Goal: Information Seeking & Learning: Learn about a topic

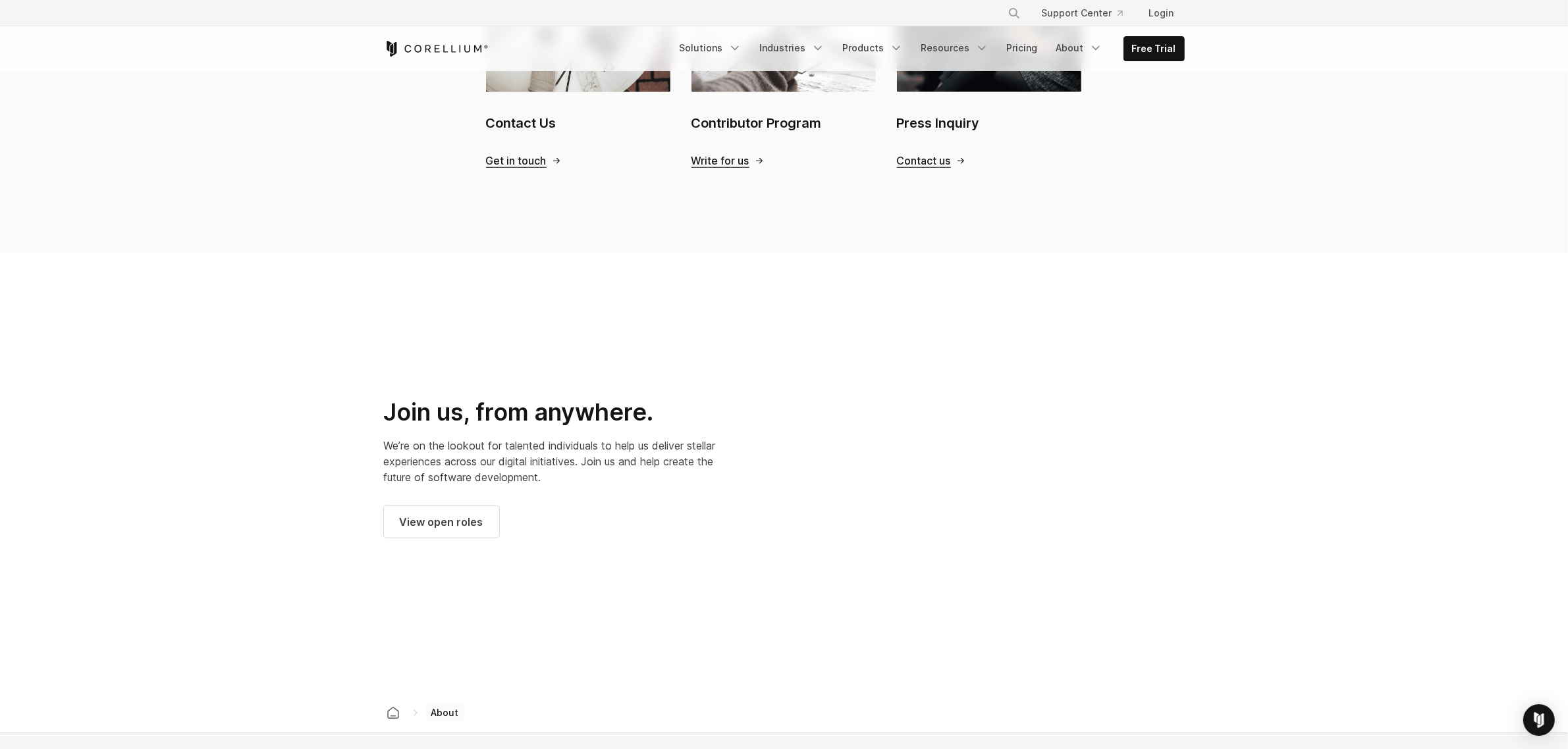
scroll to position [1564, 0]
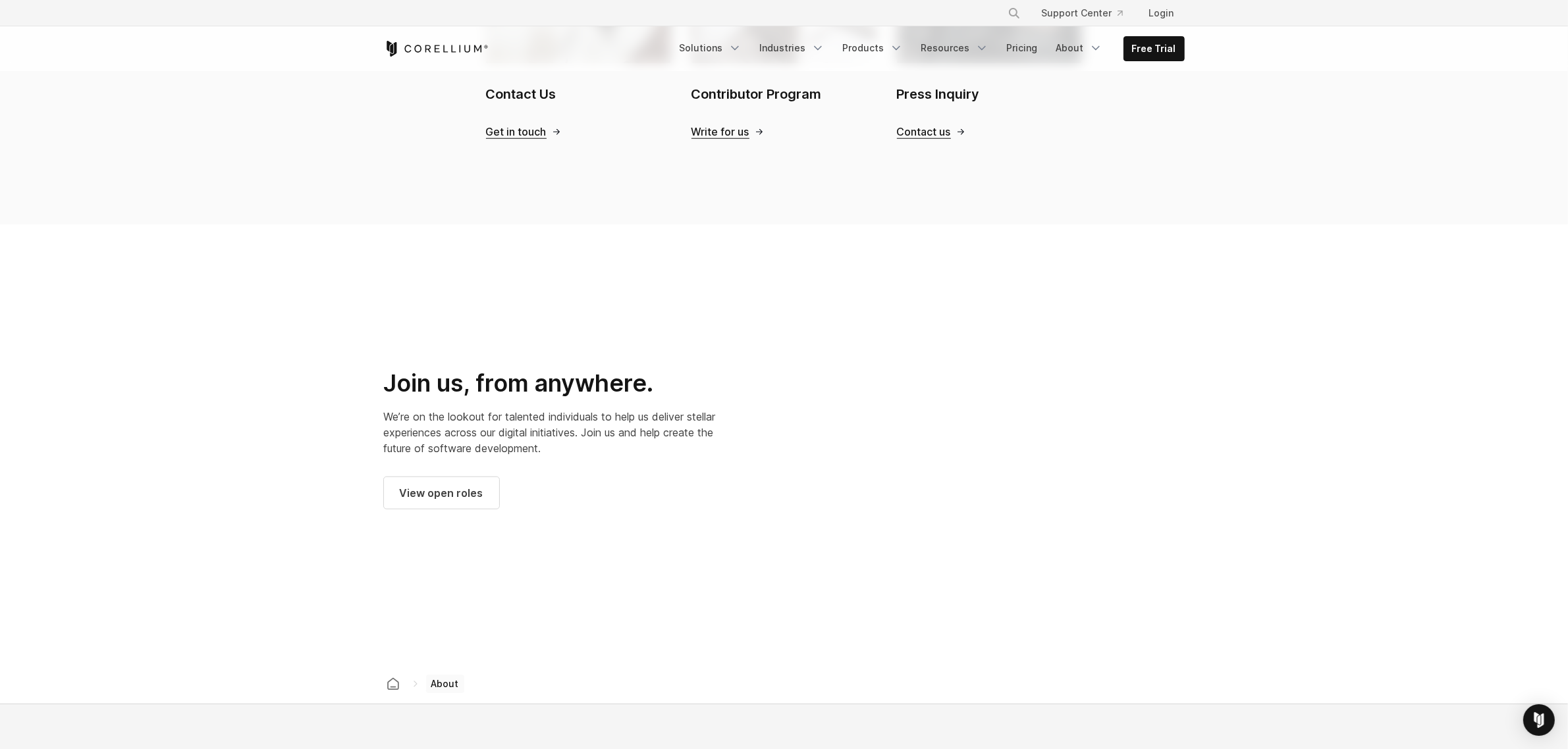
click at [1185, 426] on div at bounding box center [991, 439] width 387 height 387
click at [964, 347] on div at bounding box center [991, 439] width 387 height 387
click at [797, 400] on div at bounding box center [991, 439] width 387 height 387
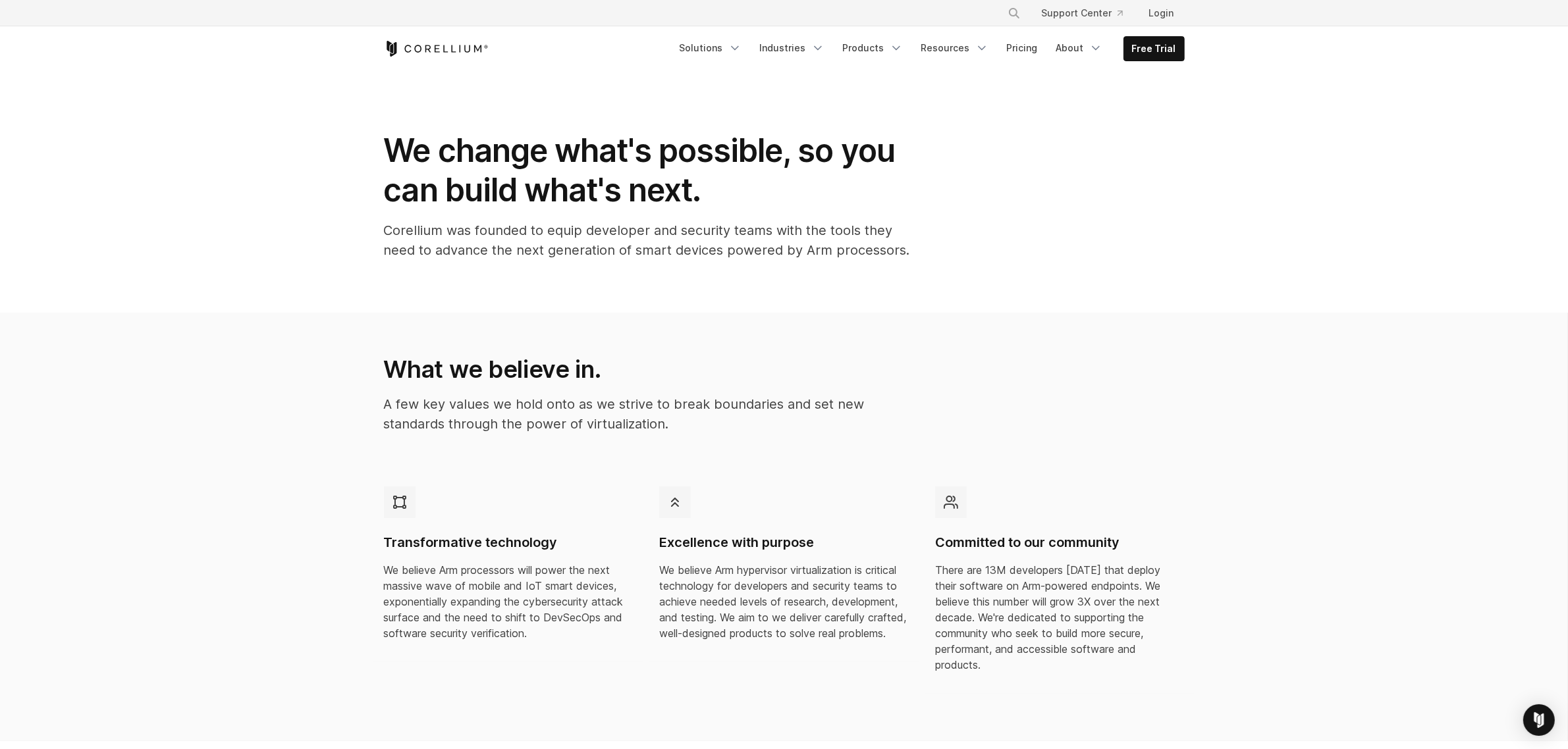
scroll to position [0, 0]
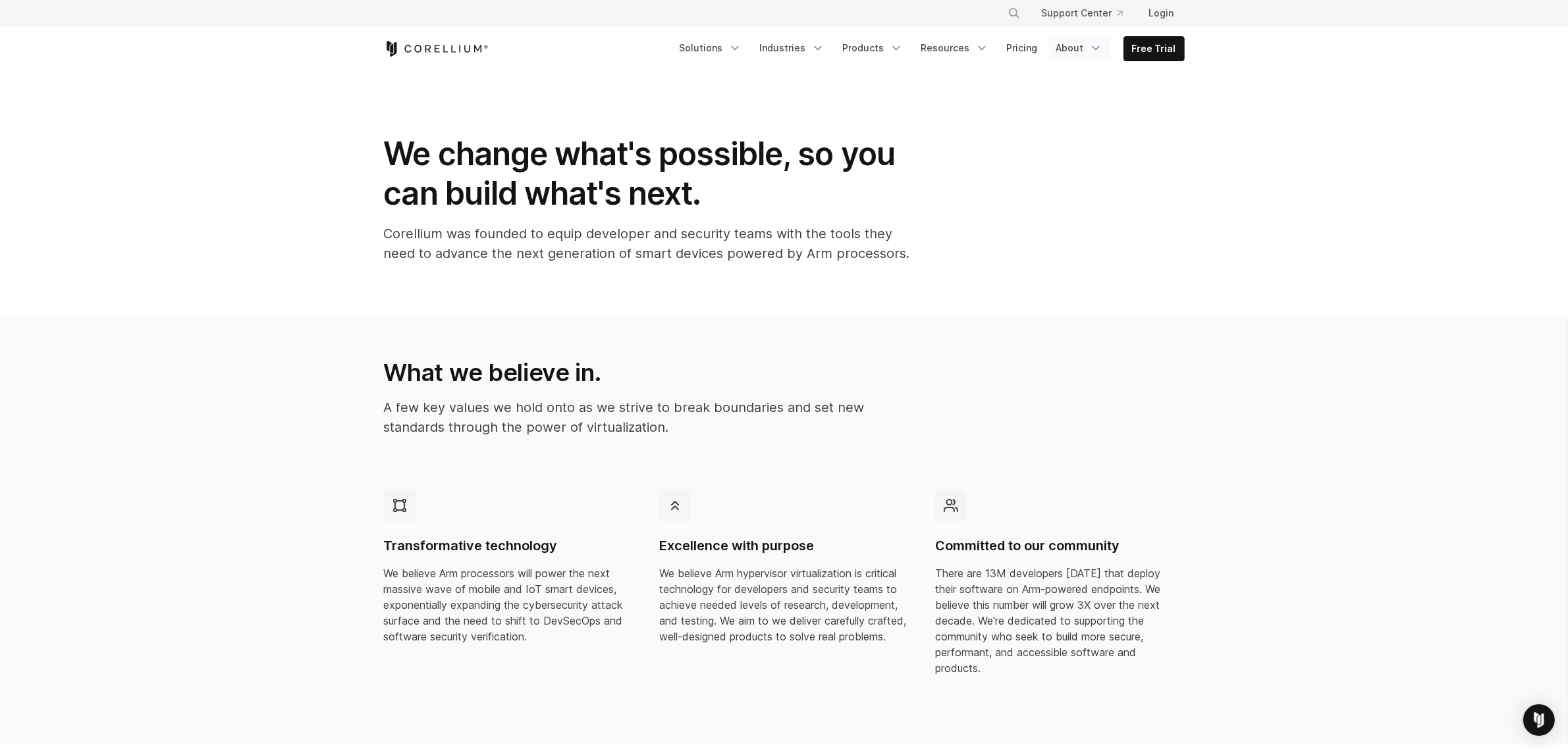
click at [1077, 48] on link "About" at bounding box center [1079, 48] width 62 height 23
click at [968, 51] on link "Resources" at bounding box center [955, 48] width 83 height 23
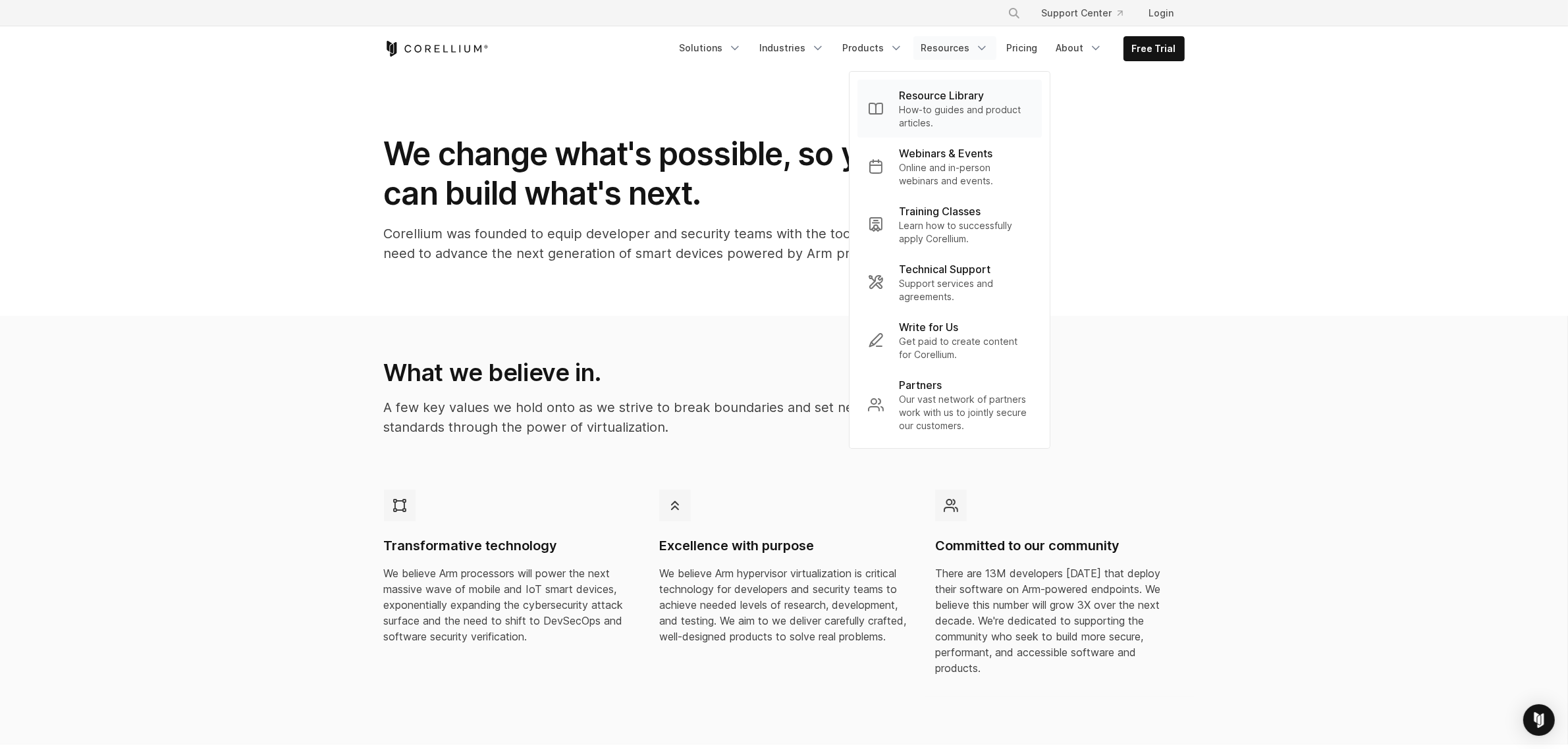
click at [949, 106] on p "How-to guides and product articles." at bounding box center [965, 117] width 131 height 26
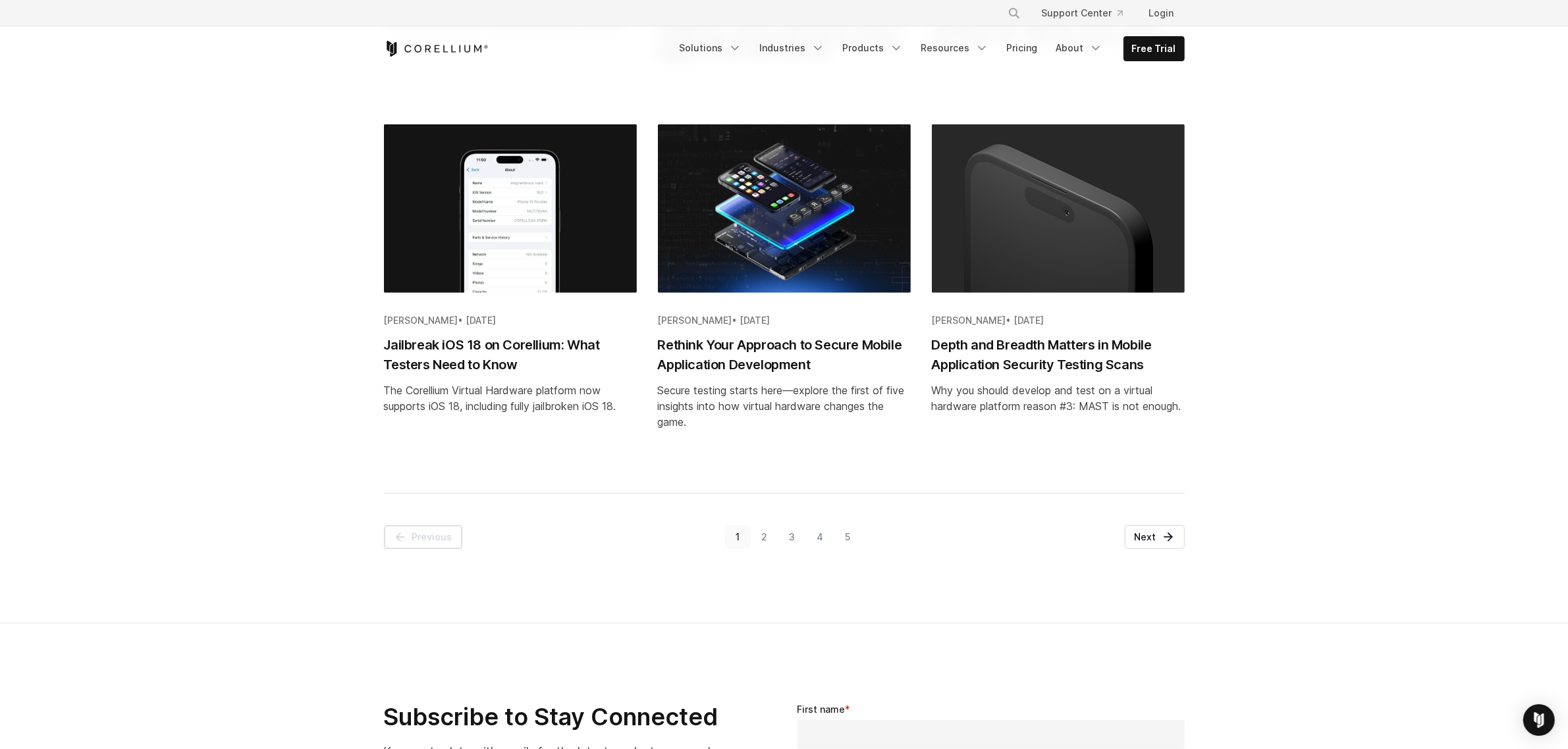
scroll to position [1399, 0]
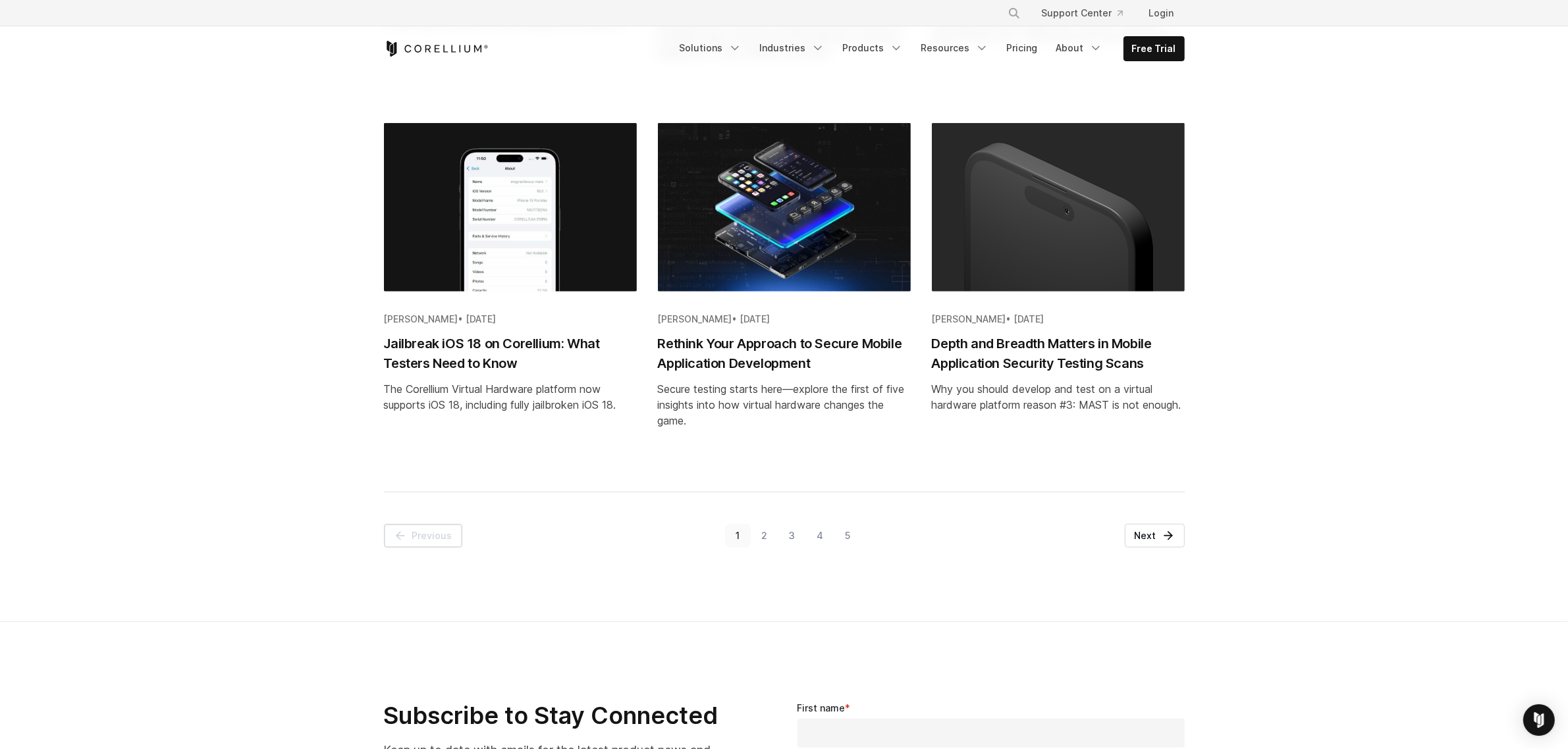
click at [1147, 547] on div "Page 1 of 10 Previous 1 2 3 4 5 Next" at bounding box center [784, 535] width 1541 height 87
click at [1151, 548] on div "Page 1 of 10 Previous 1 2 3 4 5 Next" at bounding box center [784, 535] width 1541 height 87
click at [1152, 535] on link "Next" at bounding box center [1154, 535] width 60 height 23
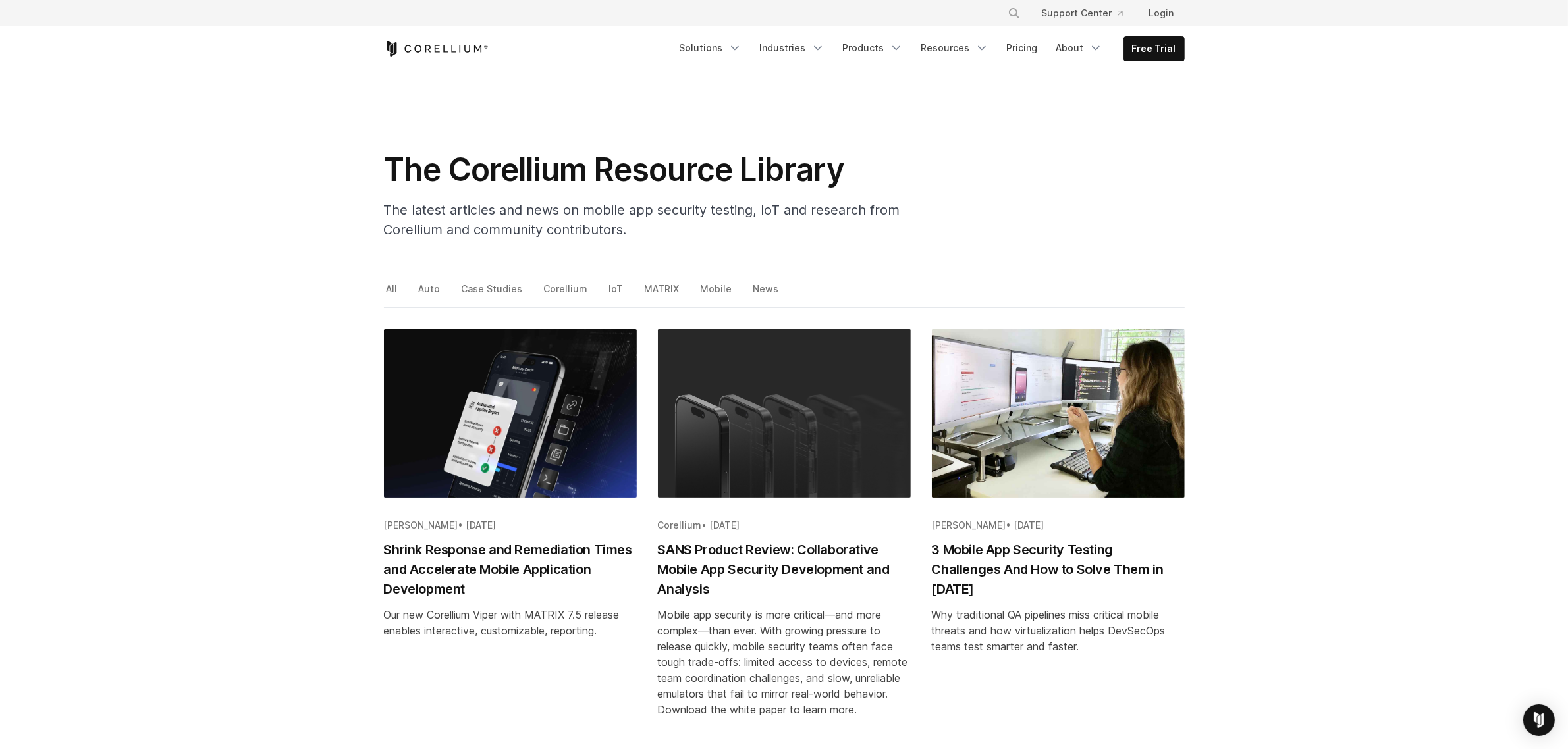
click at [1081, 410] on img "Blog post summary: 3 Mobile App Security Testing Challenges And How to Solve Th…" at bounding box center [1058, 413] width 253 height 169
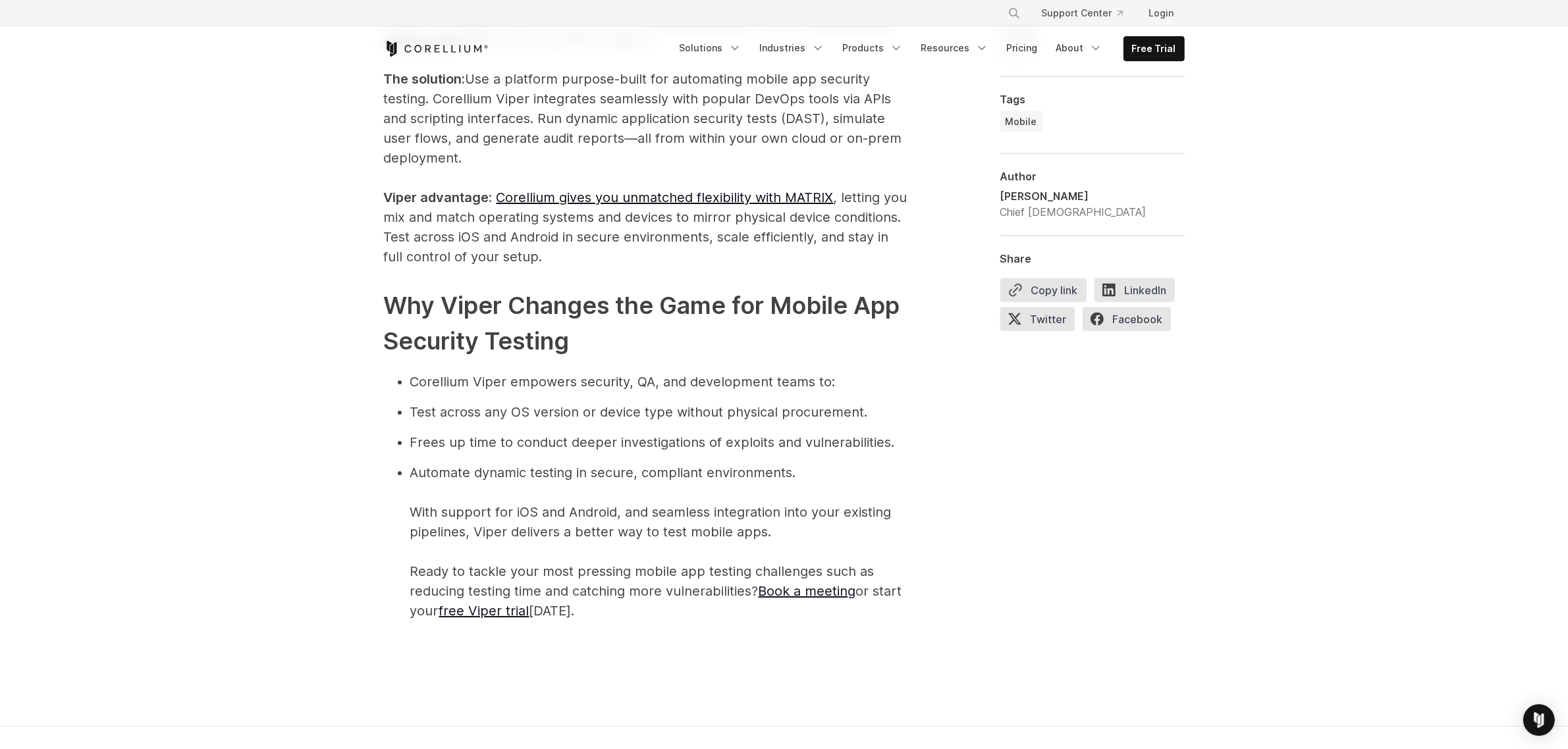
scroll to position [2469, 0]
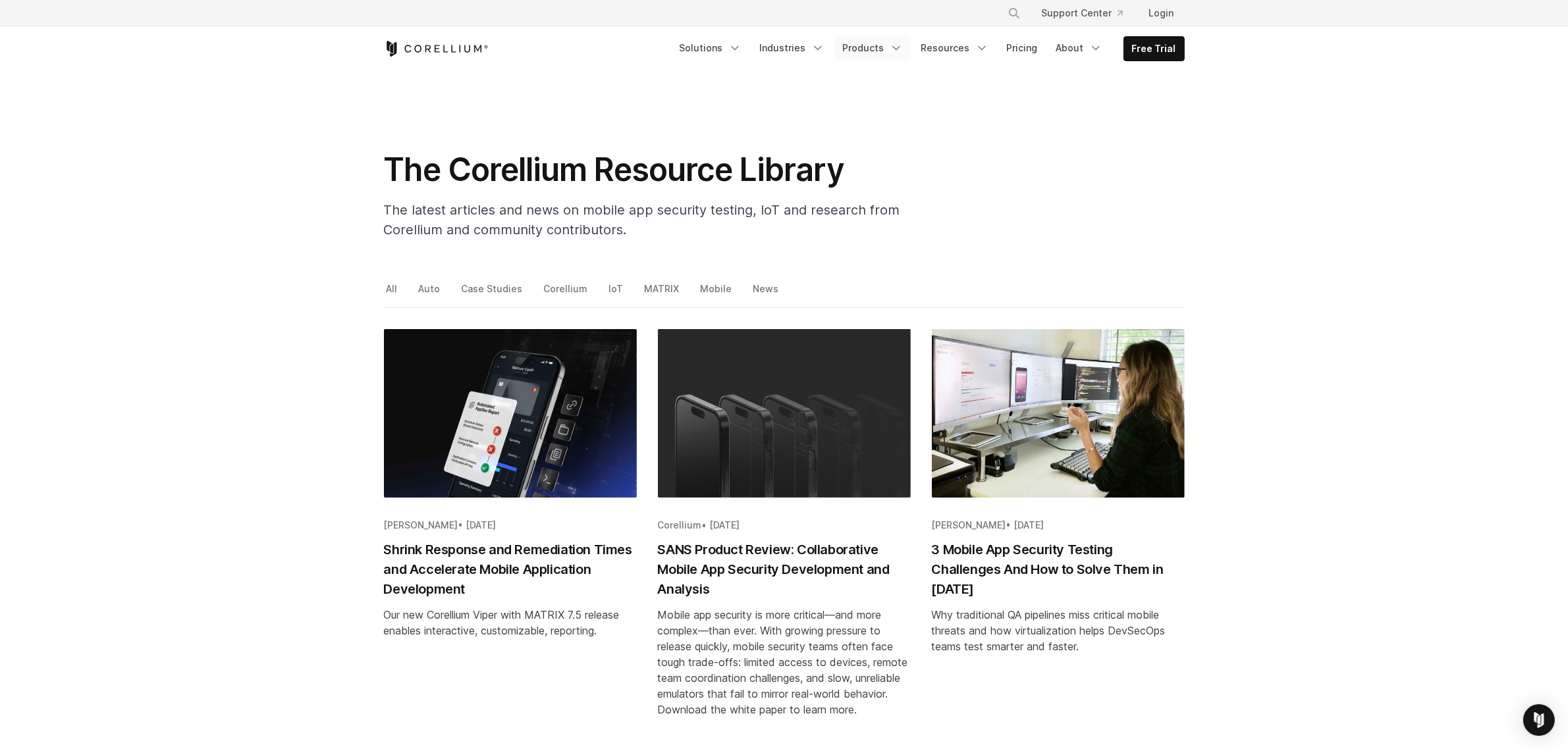
click at [874, 46] on link "Products" at bounding box center [873, 48] width 76 height 23
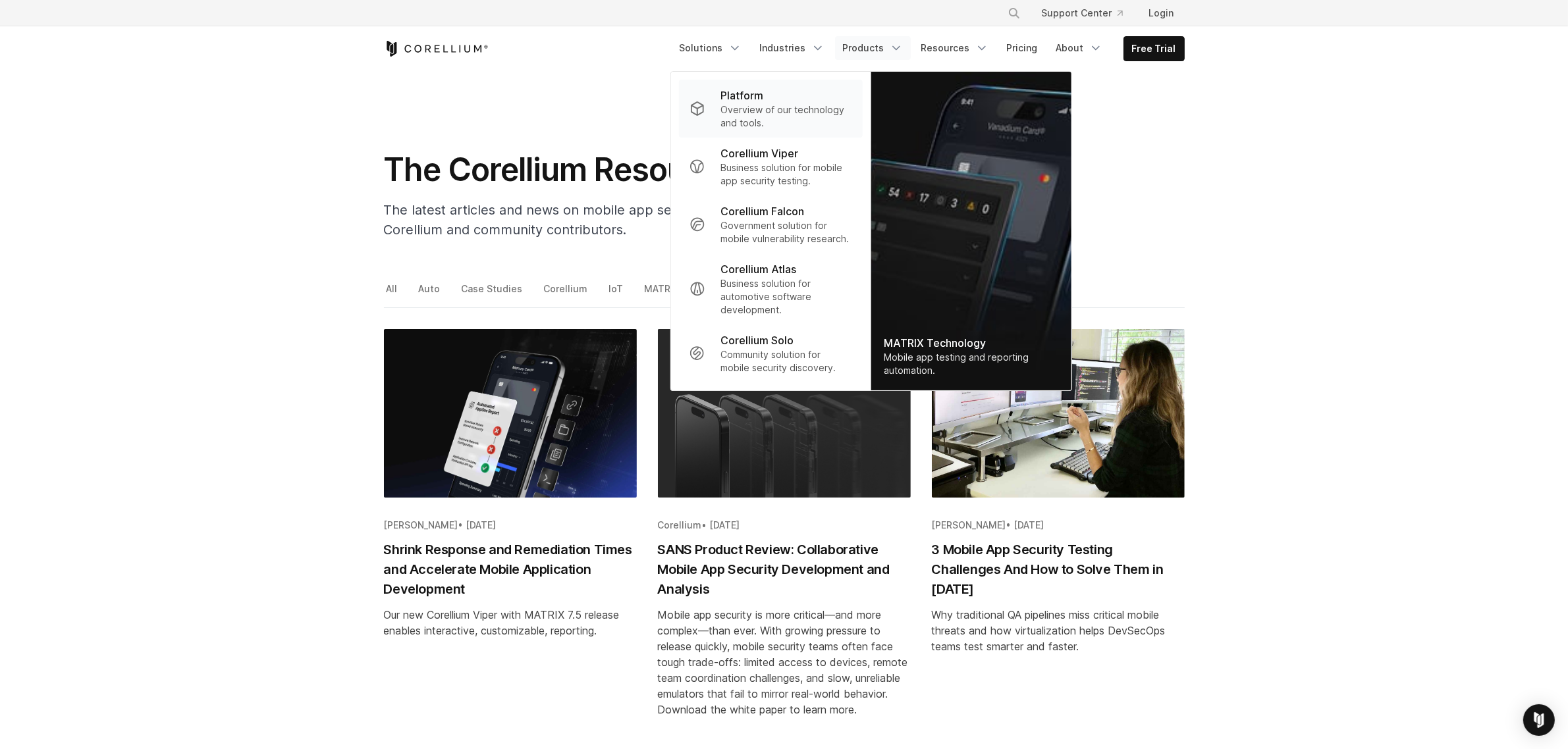
click at [754, 106] on p "Overview of our technology and tools." at bounding box center [786, 117] width 131 height 26
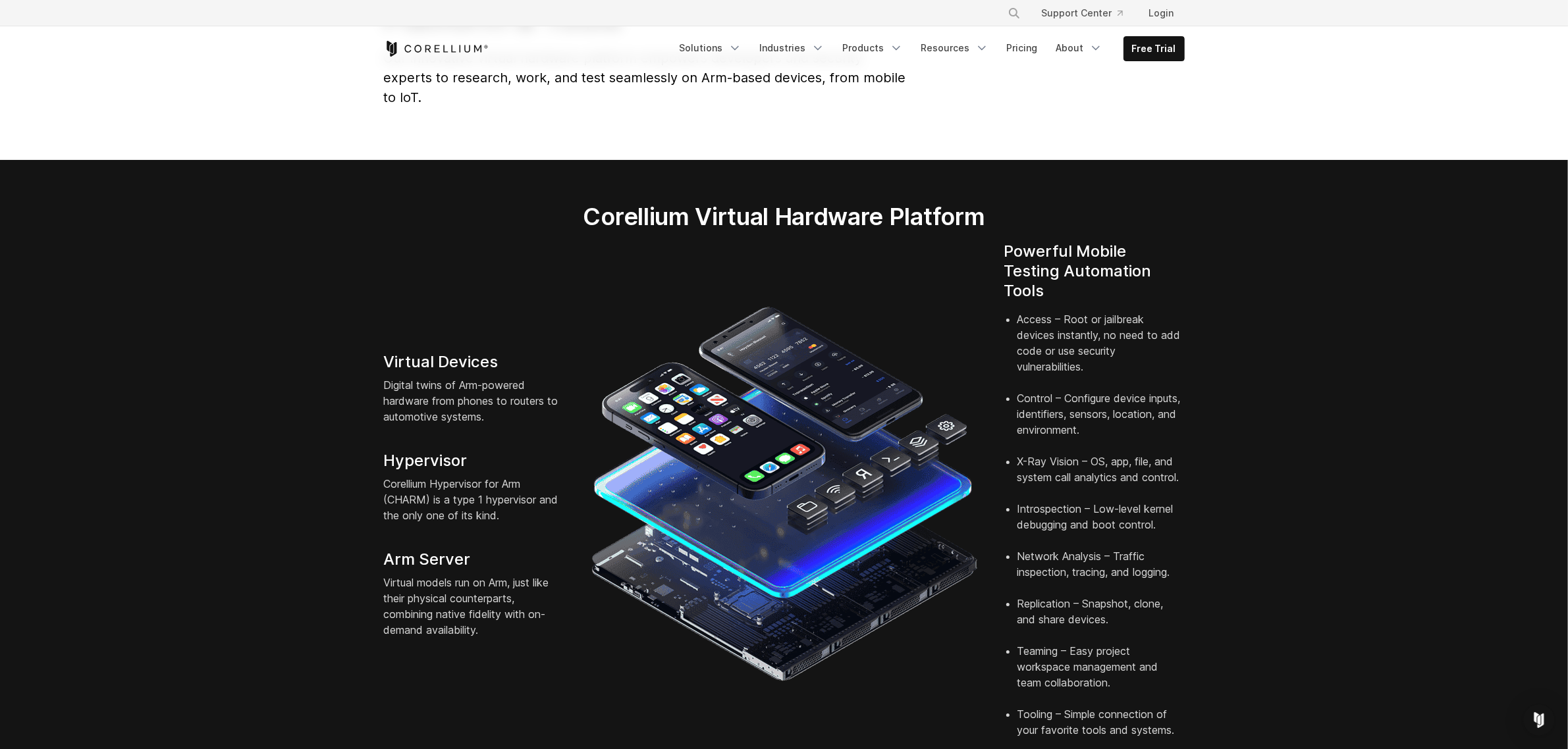
scroll to position [164, 0]
